Goal: Communication & Community: Answer question/provide support

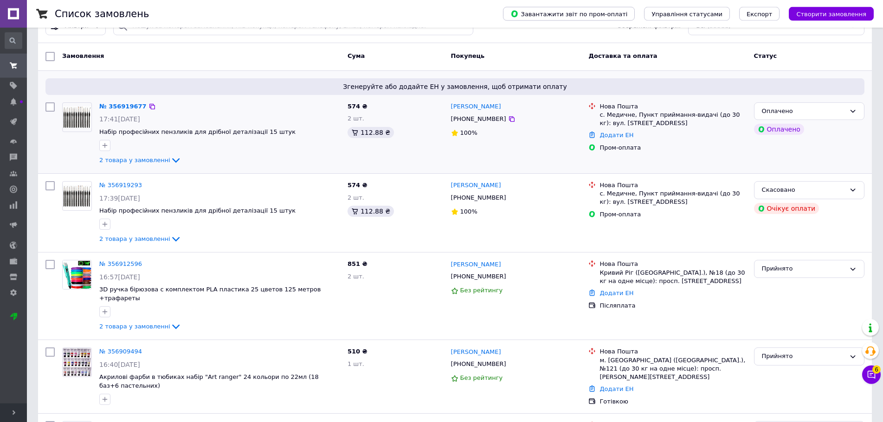
scroll to position [47, 0]
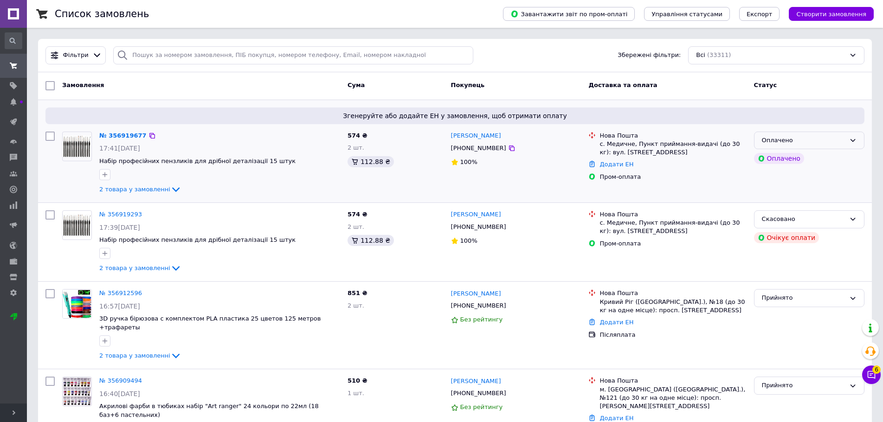
drag, startPoint x: 794, startPoint y: 144, endPoint x: 795, endPoint y: 149, distance: 4.7
click at [794, 144] on div "Оплачено" at bounding box center [802, 141] width 83 height 10
click at [788, 158] on li "Прийнято" at bounding box center [808, 159] width 109 height 17
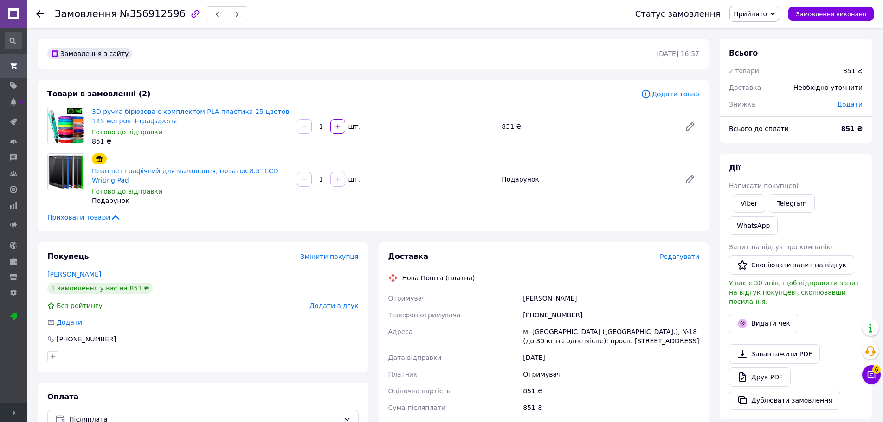
click at [870, 376] on icon at bounding box center [871, 375] width 8 height 8
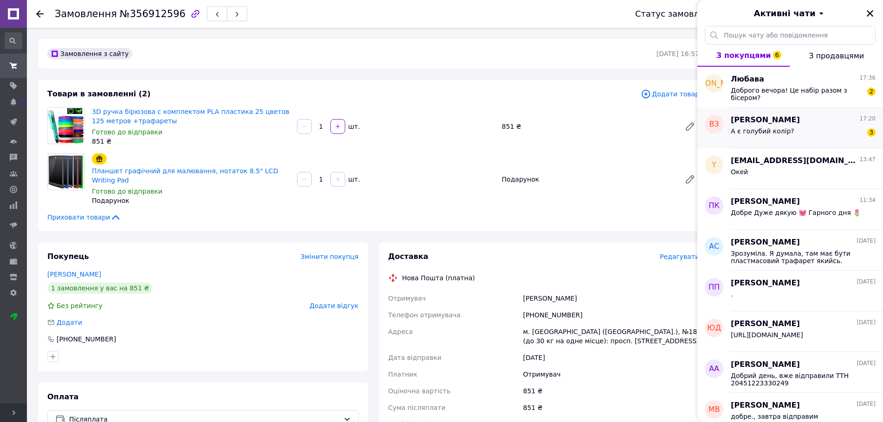
click at [788, 127] on div "А є голубий колір? 3" at bounding box center [802, 133] width 145 height 15
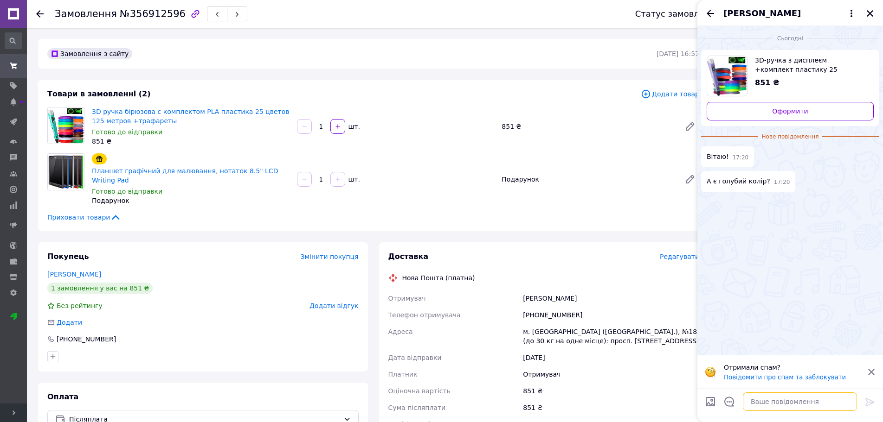
click at [815, 402] on textarea at bounding box center [799, 402] width 114 height 19
type textarea "Добрий день, так, є бірюзовий"
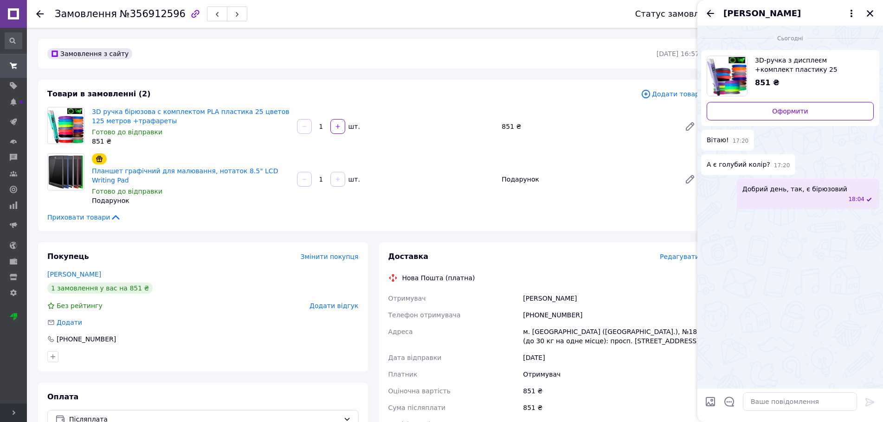
click at [715, 17] on icon "Назад" at bounding box center [709, 13] width 11 height 11
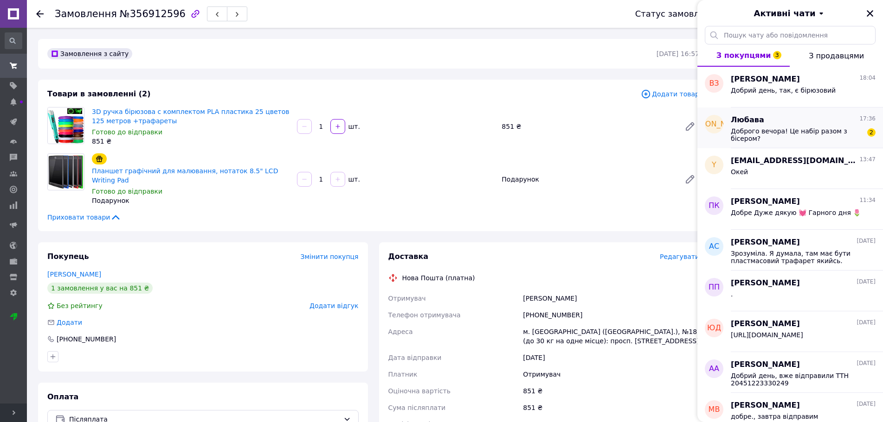
click at [786, 135] on span "Доброго вечора! Це набір разом з бісером?" at bounding box center [796, 135] width 132 height 15
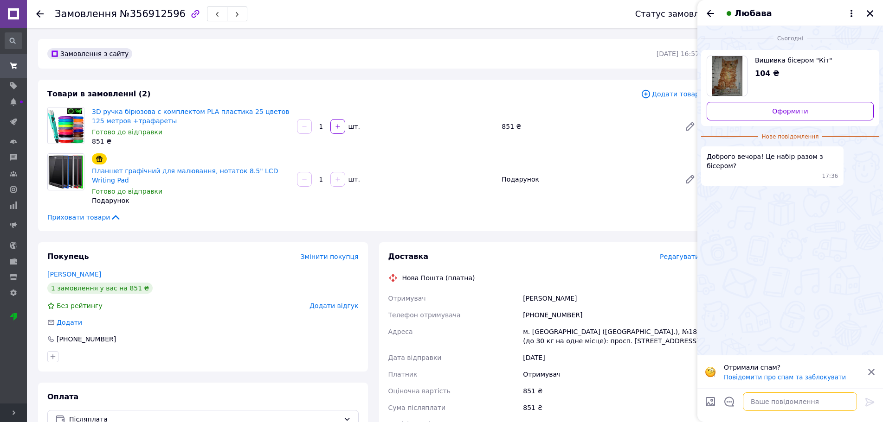
click at [822, 406] on textarea at bounding box center [799, 402] width 114 height 19
click at [826, 402] on textarea at bounding box center [799, 402] width 114 height 19
type textarea "Добрий день, так"
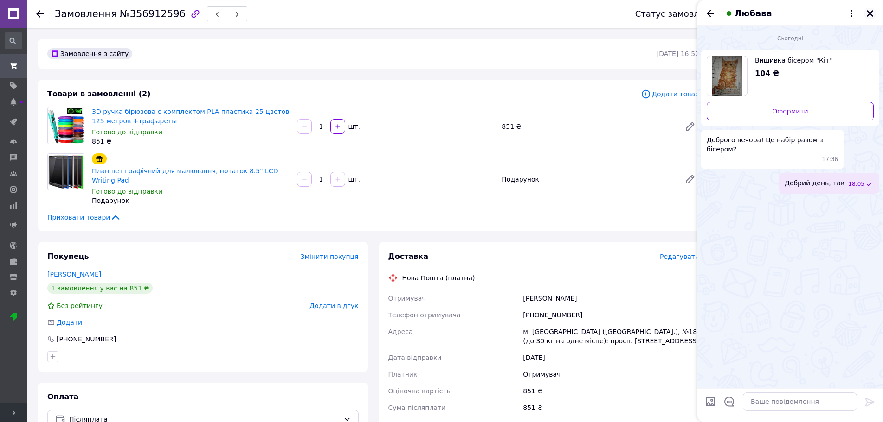
click at [870, 15] on icon "Закрити" at bounding box center [869, 13] width 8 height 8
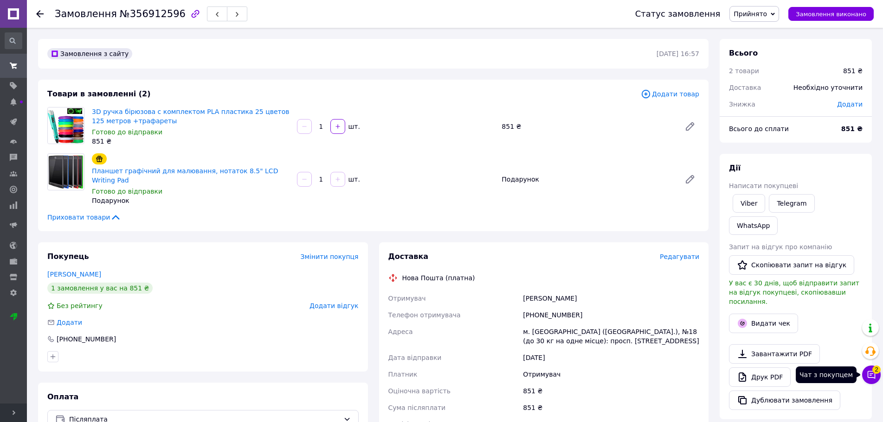
click at [872, 377] on icon at bounding box center [870, 375] width 9 height 9
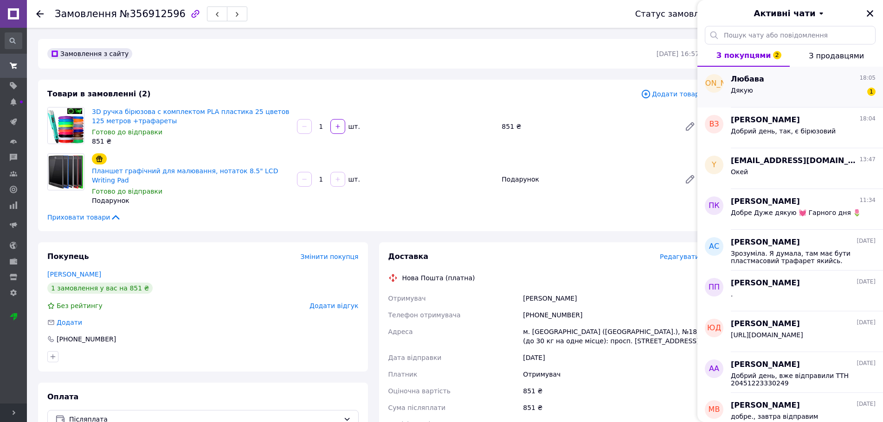
click at [810, 96] on div "Дякую 1" at bounding box center [802, 92] width 145 height 15
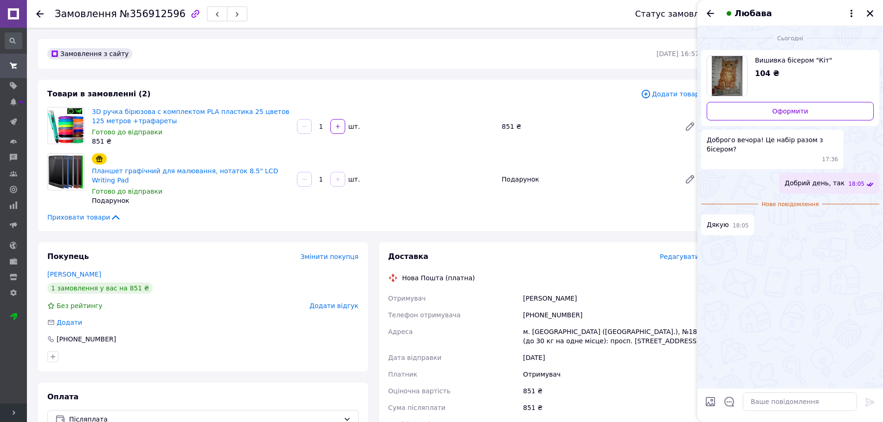
click at [785, 285] on div "Сьогодні Вишивка бісером "Кіт" 104 ₴ Оформити Доброго вечора! Це набір разом з …" at bounding box center [789, 207] width 185 height 363
click at [869, 11] on icon "Закрити" at bounding box center [869, 13] width 8 height 8
